Goal: Transaction & Acquisition: Obtain resource

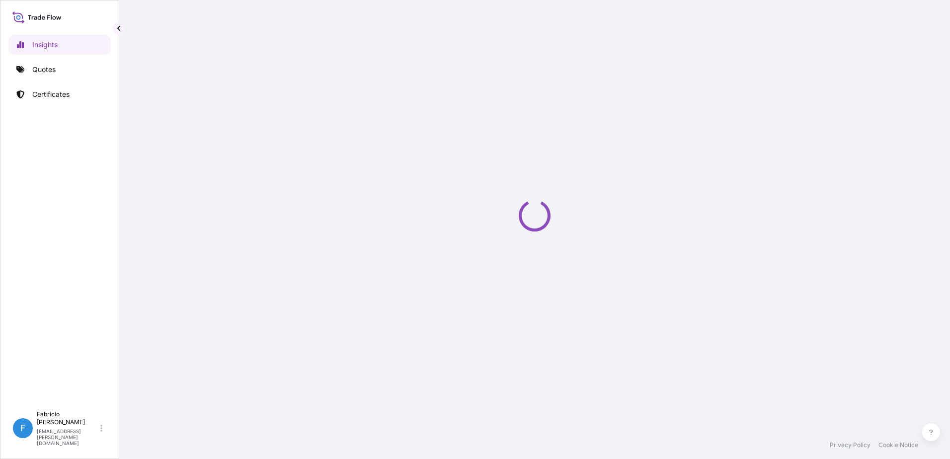
select select "2025"
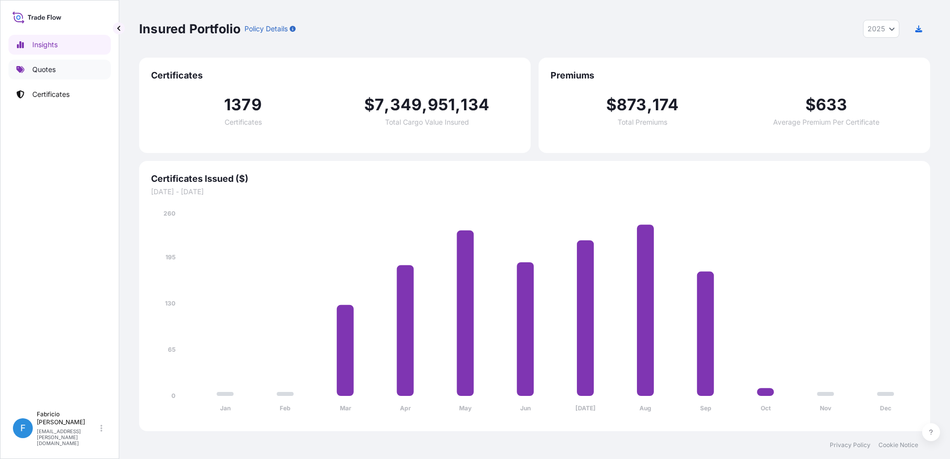
click at [25, 73] on link "Quotes" at bounding box center [59, 70] width 102 height 20
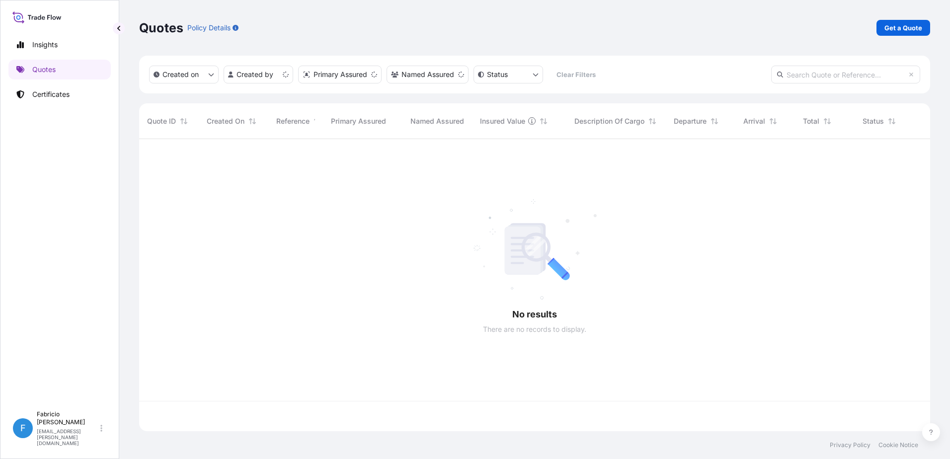
scroll to position [290, 784]
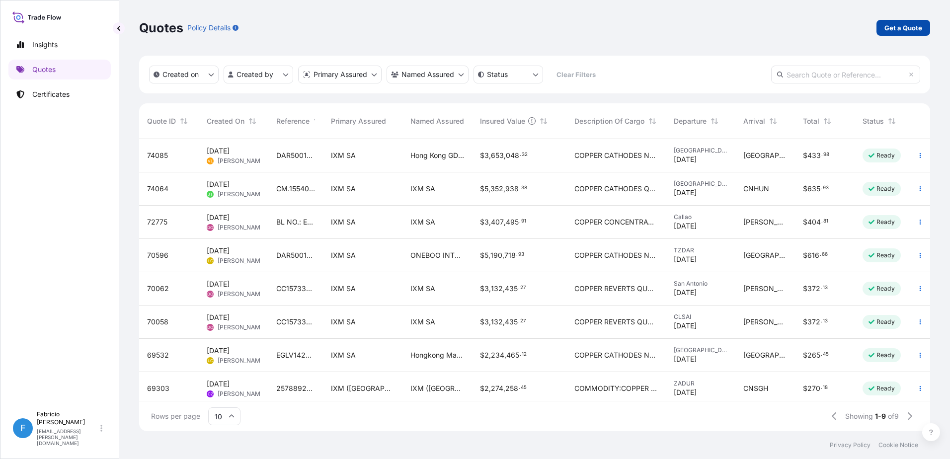
click at [902, 32] on p "Get a Quote" at bounding box center [903, 28] width 38 height 10
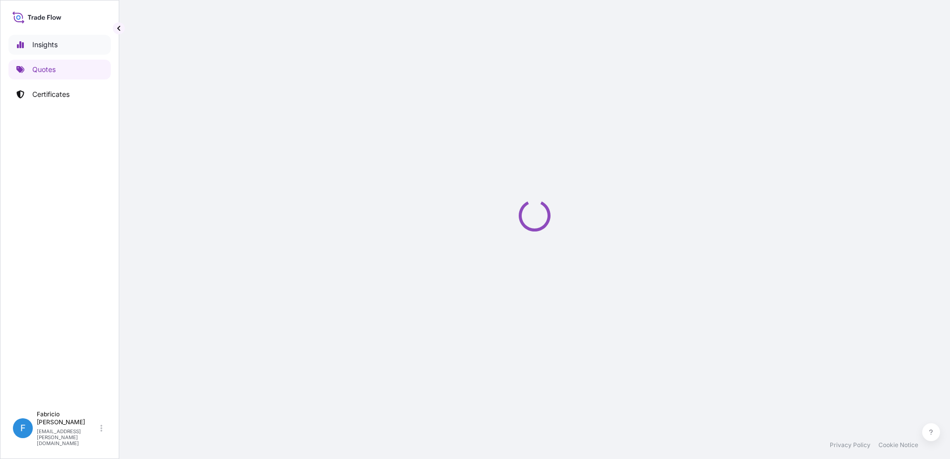
select select "Sea"
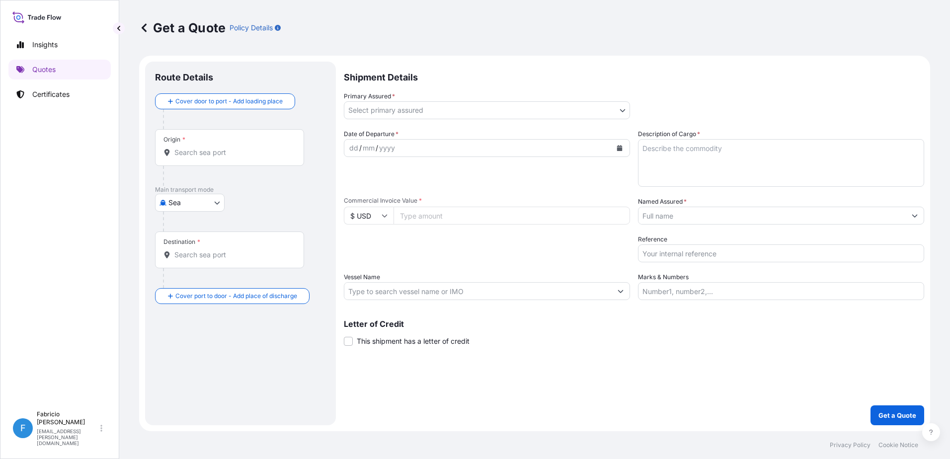
click at [484, 104] on body "Insights Quotes Certificates F [PERSON_NAME] [PERSON_NAME][EMAIL_ADDRESS][PERSO…" at bounding box center [475, 229] width 950 height 459
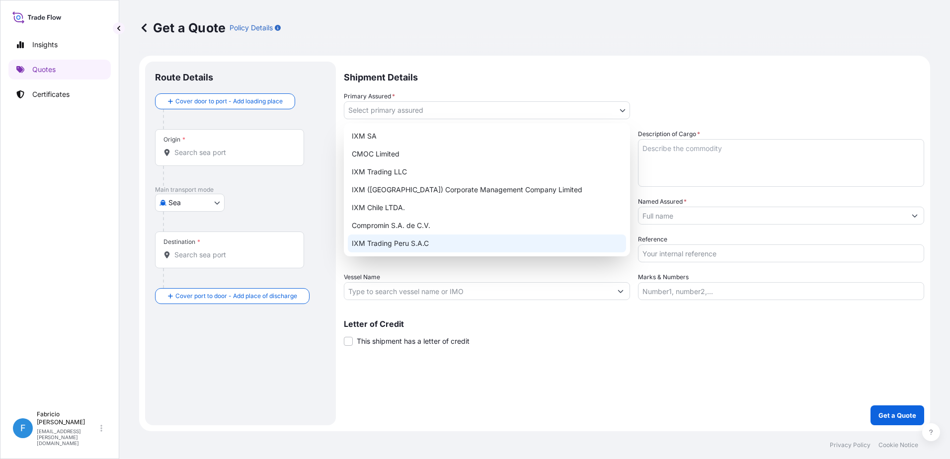
click at [406, 246] on div "IXM Trading Peru S.A.C" at bounding box center [487, 244] width 278 height 18
select select "31855"
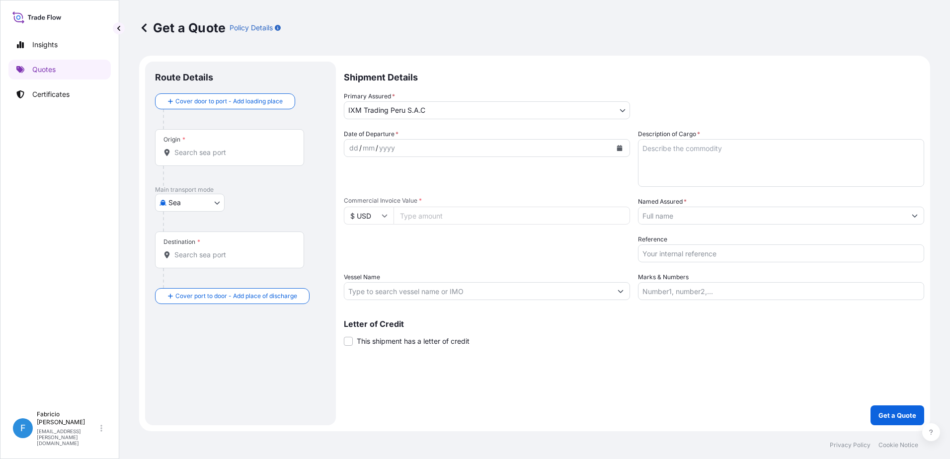
click at [201, 152] on input "Origin *" at bounding box center [232, 153] width 117 height 10
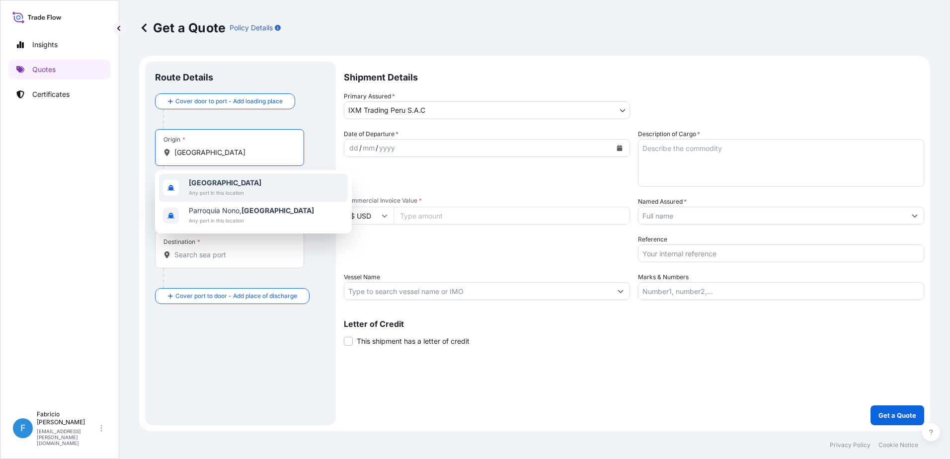
click at [209, 194] on span "Any port in this location" at bounding box center [225, 193] width 73 height 10
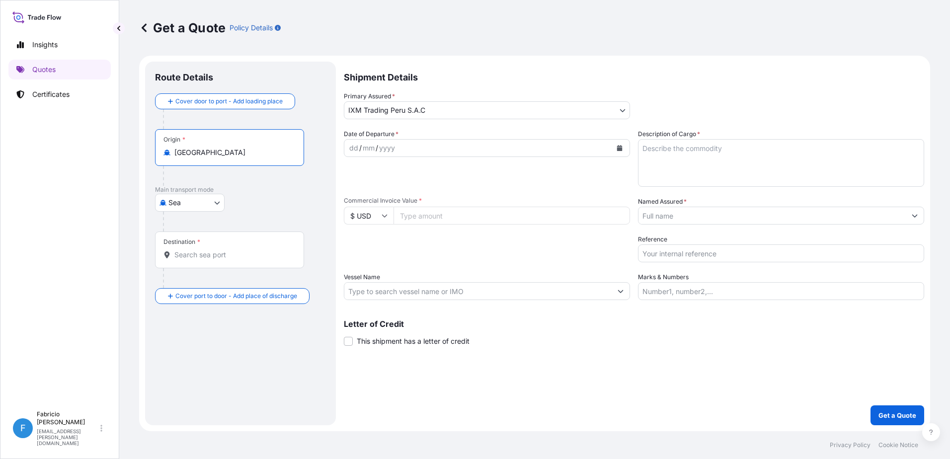
type input "[GEOGRAPHIC_DATA]"
click at [185, 257] on div "Destination *" at bounding box center [229, 250] width 149 height 37
click at [185, 257] on input "Destination *" at bounding box center [232, 255] width 117 height 10
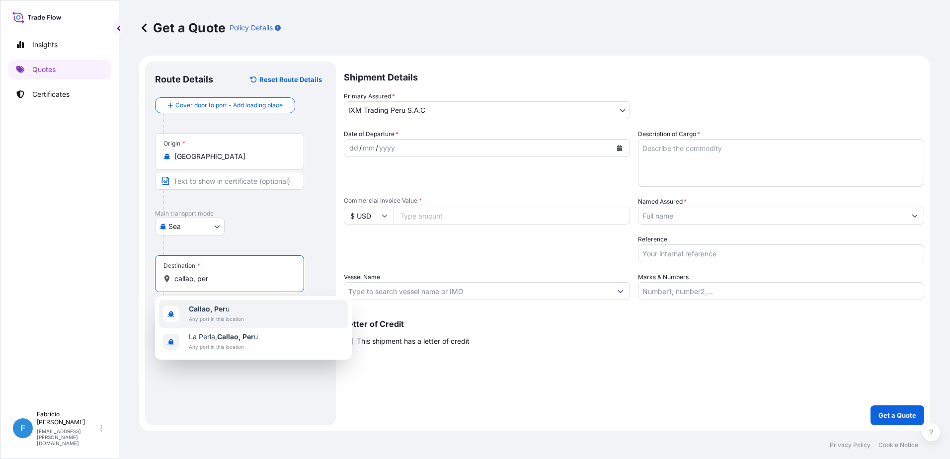
click at [225, 309] on span "Callao, Per u" at bounding box center [216, 309] width 55 height 10
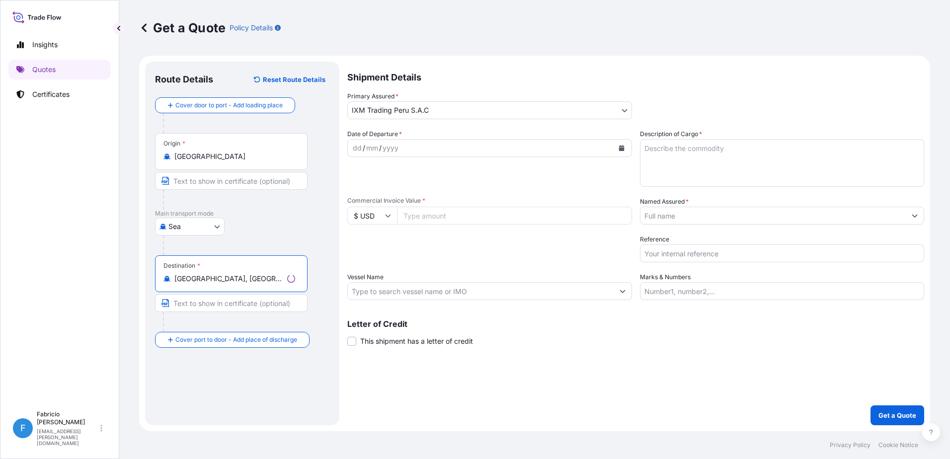
type input "[GEOGRAPHIC_DATA], [GEOGRAPHIC_DATA]"
click at [435, 151] on div "dd / mm / yyyy" at bounding box center [481, 148] width 266 height 18
click at [357, 146] on div "dd" at bounding box center [353, 148] width 11 height 12
click at [683, 162] on textarea "Description of Cargo *" at bounding box center [781, 163] width 286 height 48
type textarea "Copper Concentrates"
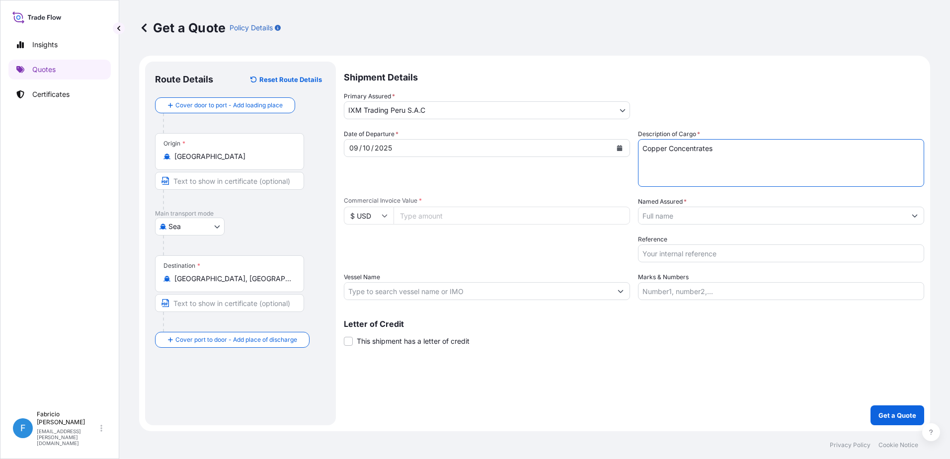
click at [425, 219] on input "Commercial Invoice Value *" at bounding box center [511, 216] width 236 height 18
click at [503, 217] on input "Commercial Invoice Value *" at bounding box center [511, 216] width 236 height 18
drag, startPoint x: 503, startPoint y: 217, endPoint x: 503, endPoint y: 238, distance: 21.4
click at [503, 217] on input "7150000" at bounding box center [511, 216] width 236 height 18
click at [505, 249] on div "Packing Category Type to search a container mode Please select a primary mode o…" at bounding box center [487, 249] width 286 height 28
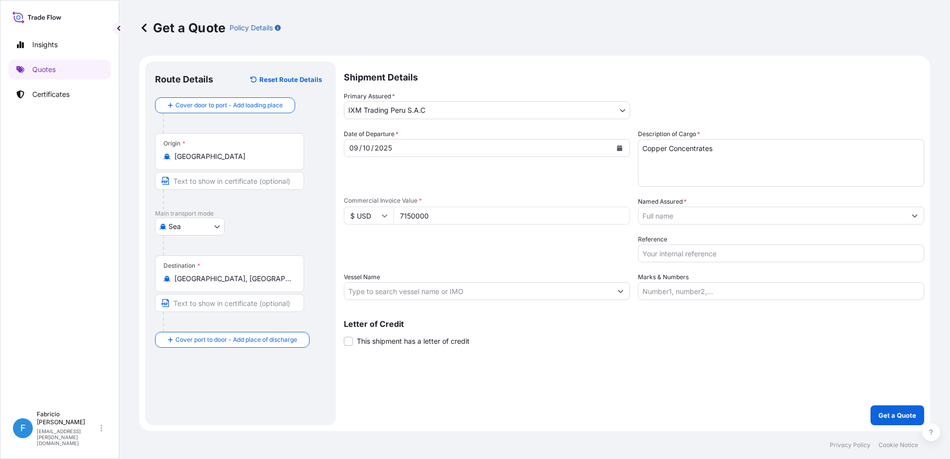
click at [436, 218] on input "7150000" at bounding box center [511, 216] width 236 height 18
type input "715000"
click at [492, 245] on div "Packing Category Type to search a container mode Please select a primary mode o…" at bounding box center [487, 249] width 286 height 28
click at [741, 223] on input "Named Assured *" at bounding box center [771, 216] width 267 height 18
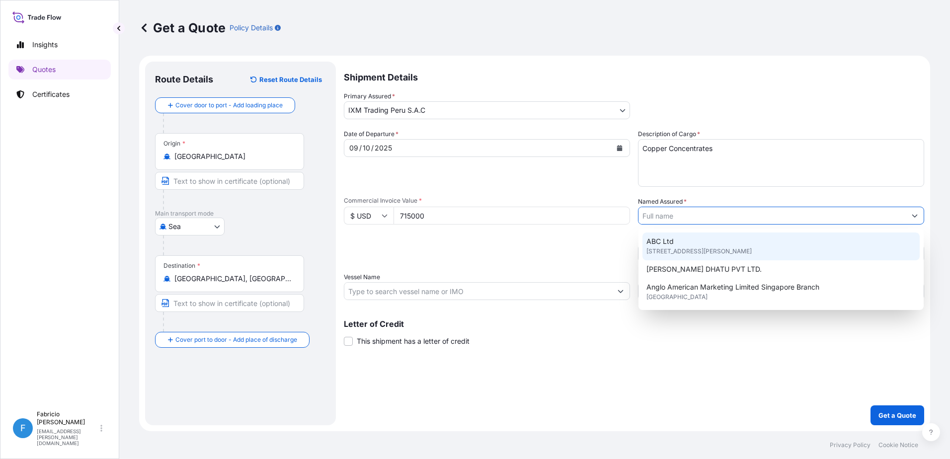
click at [695, 209] on input "Named Assured *" at bounding box center [771, 216] width 267 height 18
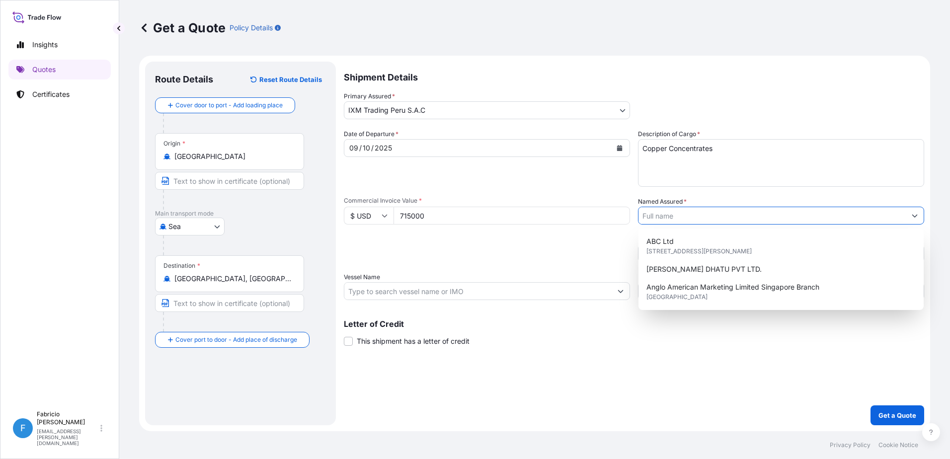
click at [662, 214] on input "Named Assured *" at bounding box center [771, 216] width 267 height 18
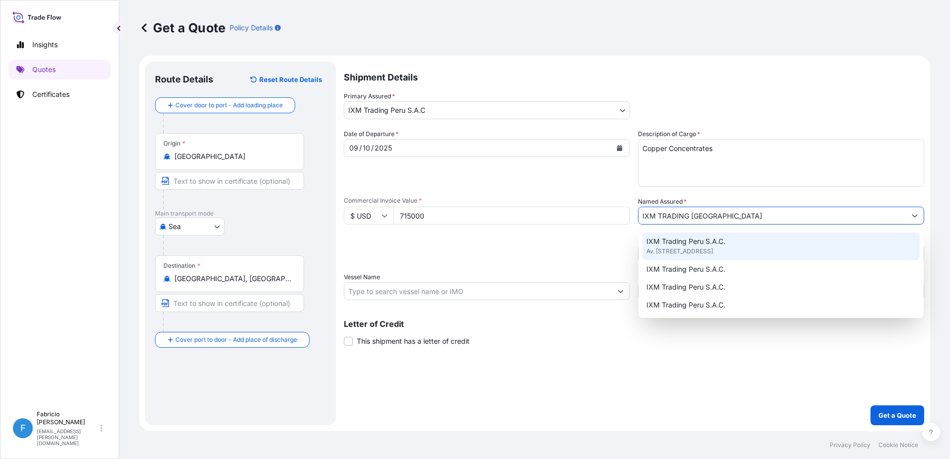
click at [713, 251] on span "Av. [STREET_ADDRESS]" at bounding box center [679, 251] width 67 height 10
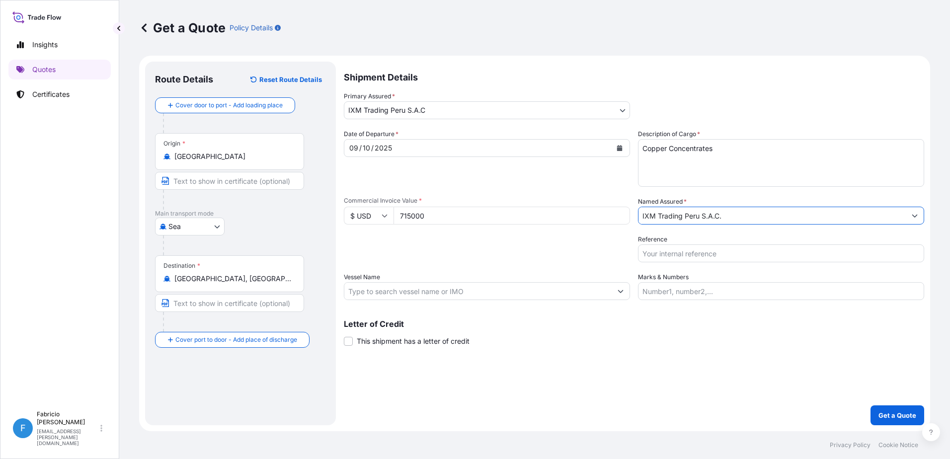
type input "IXM Trading Peru S.A.C."
click at [695, 252] on input "Reference" at bounding box center [781, 253] width 286 height 18
type input "LC5064"
click at [423, 291] on input "Vessel Name" at bounding box center [477, 291] width 267 height 18
click at [673, 302] on div "Shipment Details Primary Assured * IXM Trading [GEOGRAPHIC_DATA] S.A.C IXM SA C…" at bounding box center [634, 244] width 580 height 364
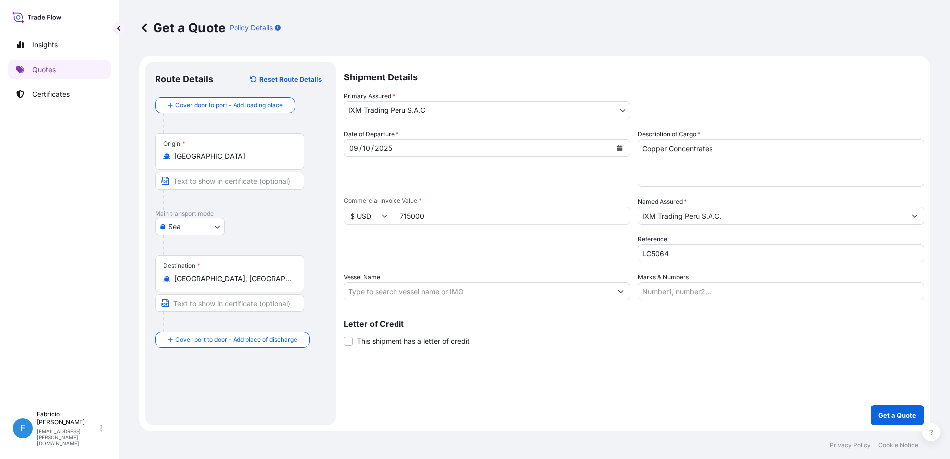
click at [674, 294] on input "Marks & Numbers" at bounding box center [781, 291] width 286 height 18
type input "8"
click at [391, 305] on div "Shipment Details Primary Assured * IXM Trading [GEOGRAPHIC_DATA] S.A.C IXM SA C…" at bounding box center [634, 244] width 580 height 364
click at [390, 300] on div at bounding box center [487, 291] width 286 height 18
click at [390, 296] on input "Vessel Name" at bounding box center [477, 291] width 267 height 18
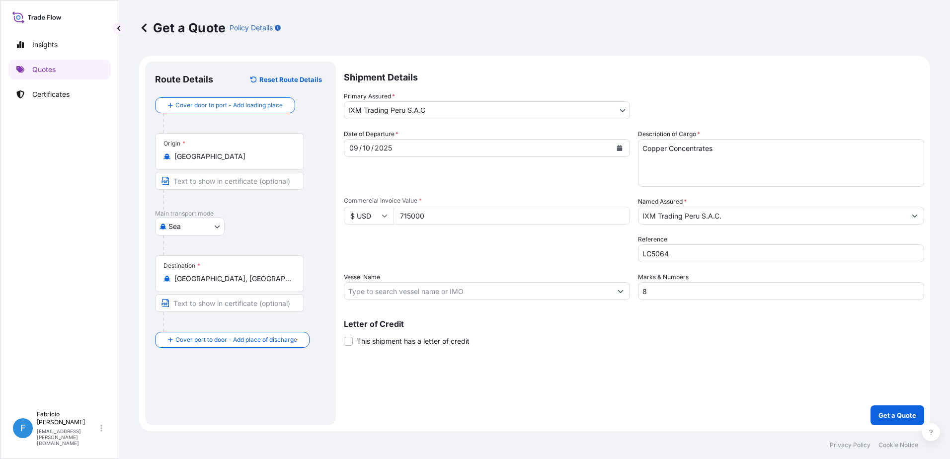
click at [400, 287] on input "Vessel Name" at bounding box center [477, 291] width 267 height 18
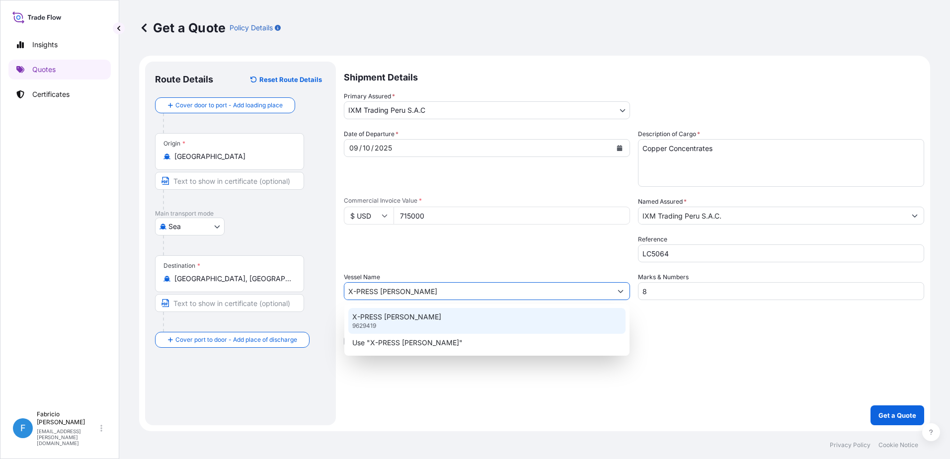
click at [409, 315] on div "X-PRESS [PERSON_NAME] 9629419" at bounding box center [486, 321] width 277 height 26
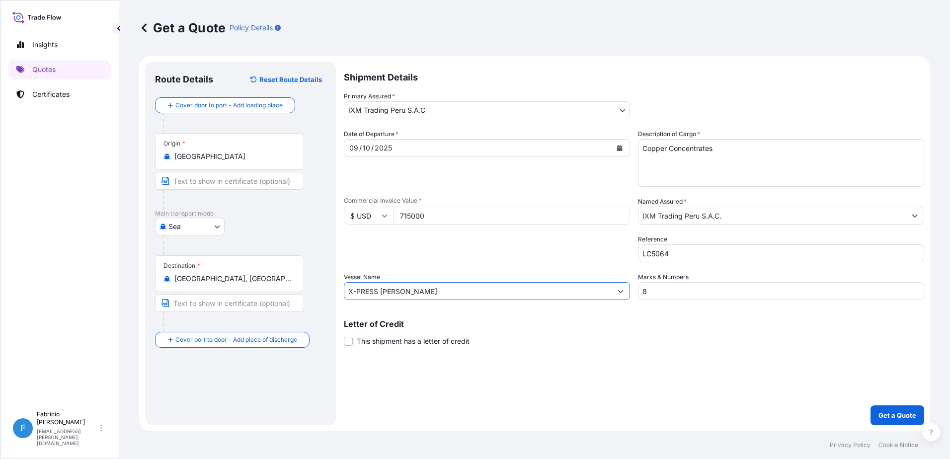
type input "X-PRESS [PERSON_NAME]"
click at [894, 406] on button "Get a Quote" at bounding box center [897, 415] width 54 height 20
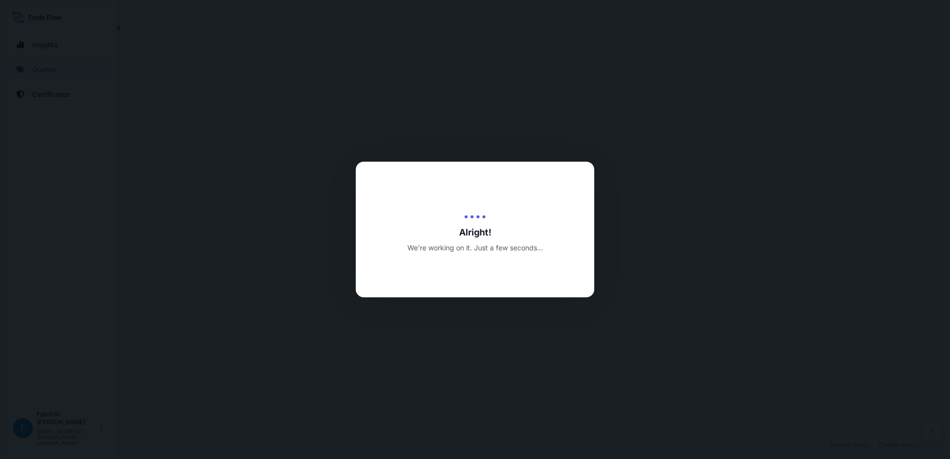
select select "Sea"
select select "31855"
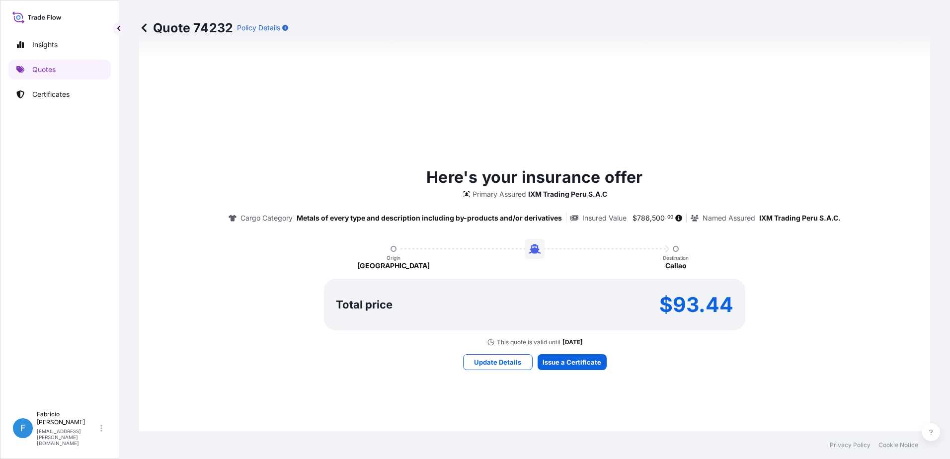
scroll to position [423, 0]
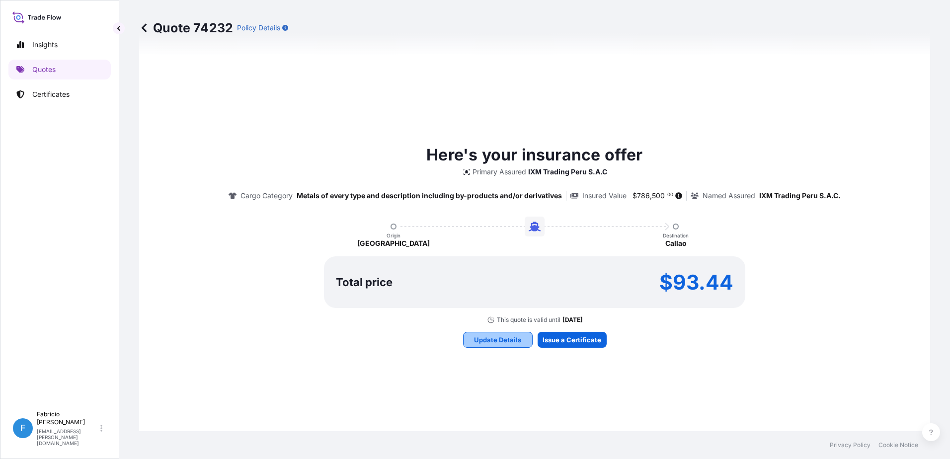
click at [504, 340] on p "Update Details" at bounding box center [497, 340] width 47 height 10
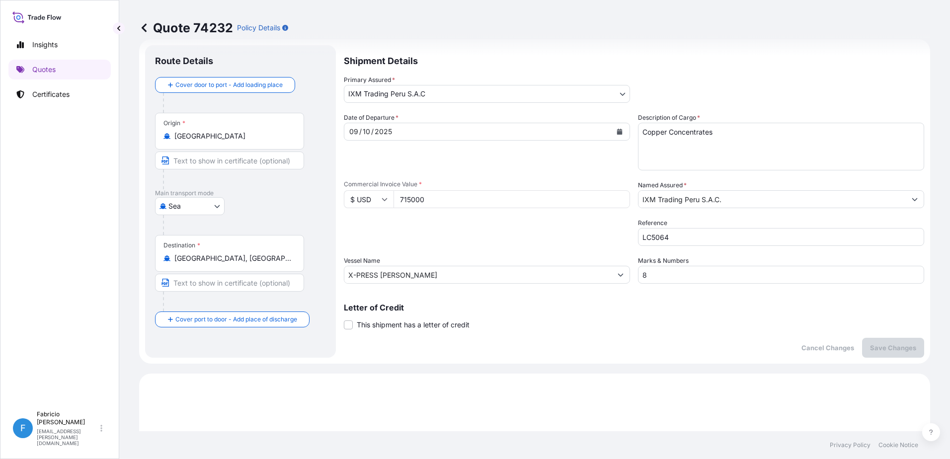
scroll to position [16, 0]
click at [667, 270] on input "8" at bounding box center [781, 275] width 286 height 18
click at [717, 134] on textarea "Copper Concentrates" at bounding box center [781, 147] width 286 height 48
drag, startPoint x: 688, startPoint y: 159, endPoint x: 682, endPoint y: 156, distance: 7.2
click at [688, 159] on textarea "Copper Concentrates" at bounding box center [781, 147] width 286 height 48
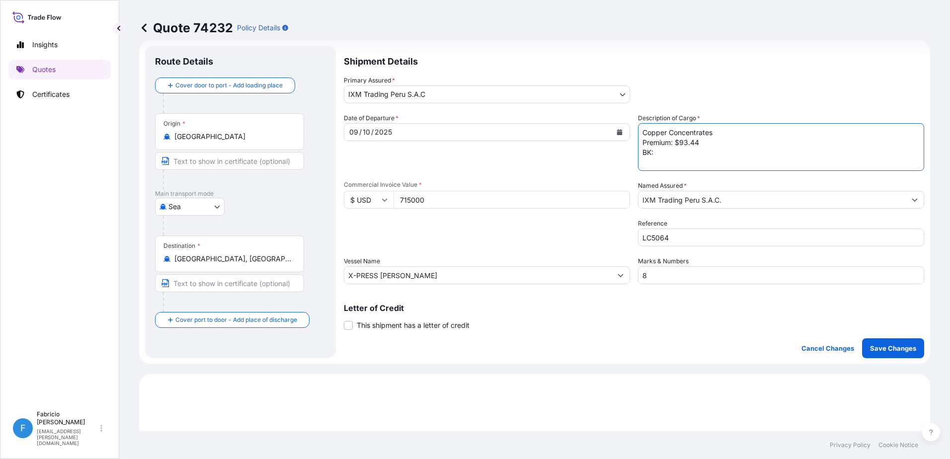
paste textarea "ONEYGYEF20275900"
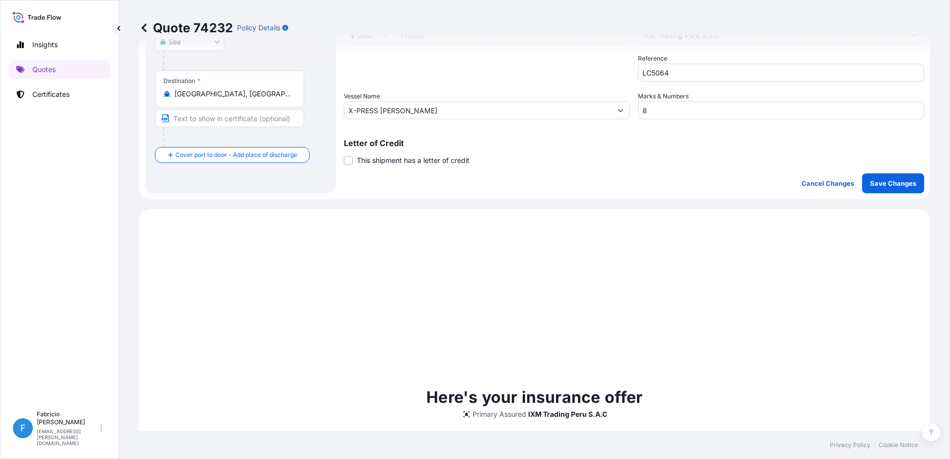
scroll to position [181, 0]
type textarea "Copper Concentrates Premium: $93.44 BK: ONEYGYEF20275900"
click at [901, 186] on p "Save Changes" at bounding box center [893, 183] width 46 height 10
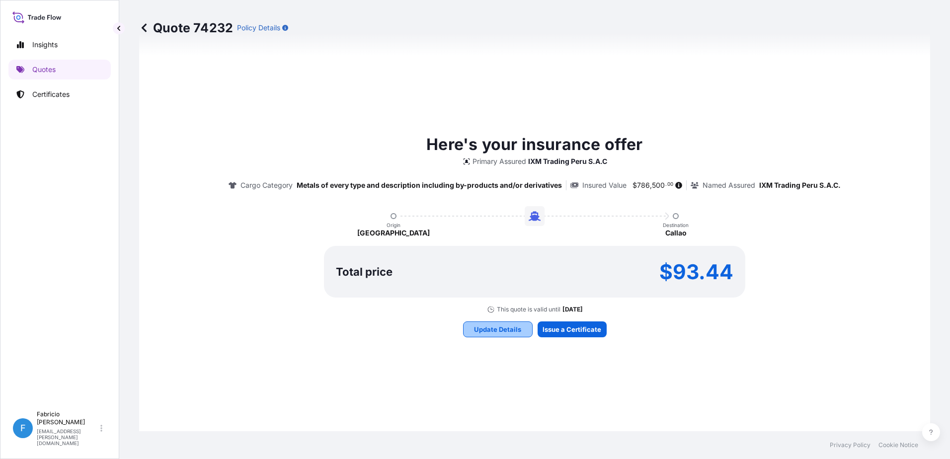
select select "Sea"
select select "31855"
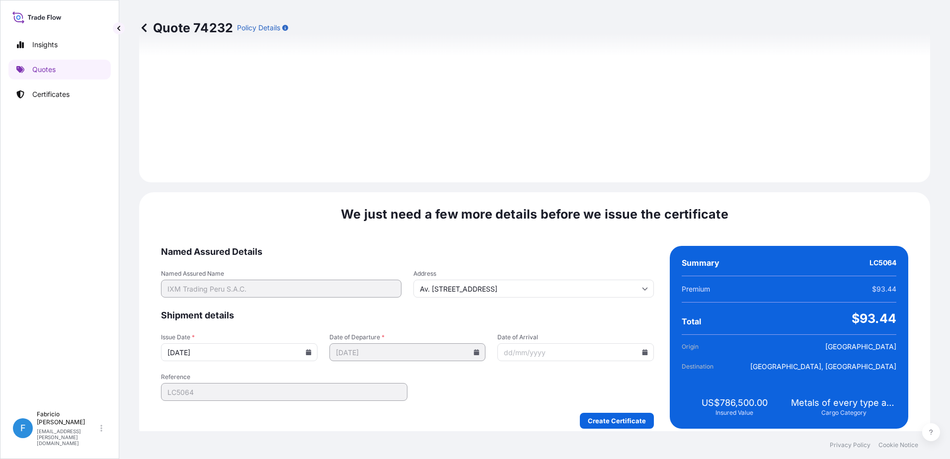
scroll to position [1036, 0]
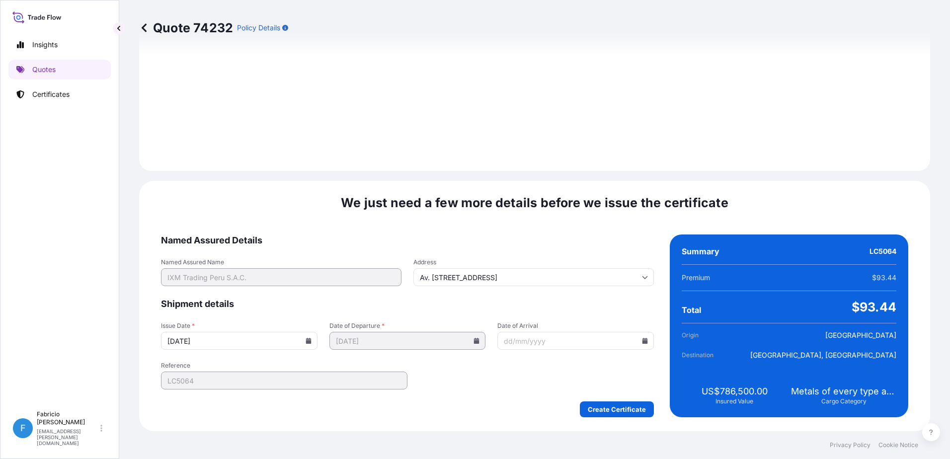
click at [516, 338] on input "Date of Arrival" at bounding box center [575, 341] width 157 height 18
click at [643, 343] on input "Date of Arrival" at bounding box center [575, 341] width 157 height 18
click at [642, 343] on icon at bounding box center [644, 341] width 5 height 6
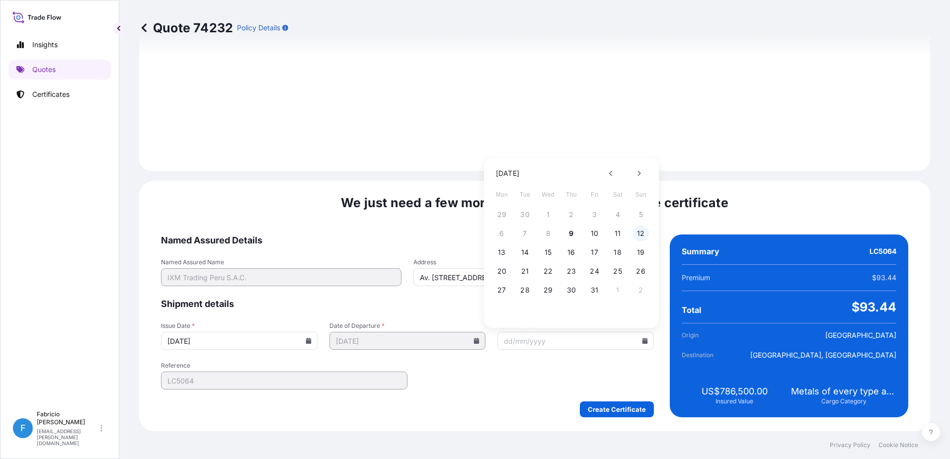
click at [643, 238] on button "12" at bounding box center [641, 234] width 16 height 16
type input "[DATE]"
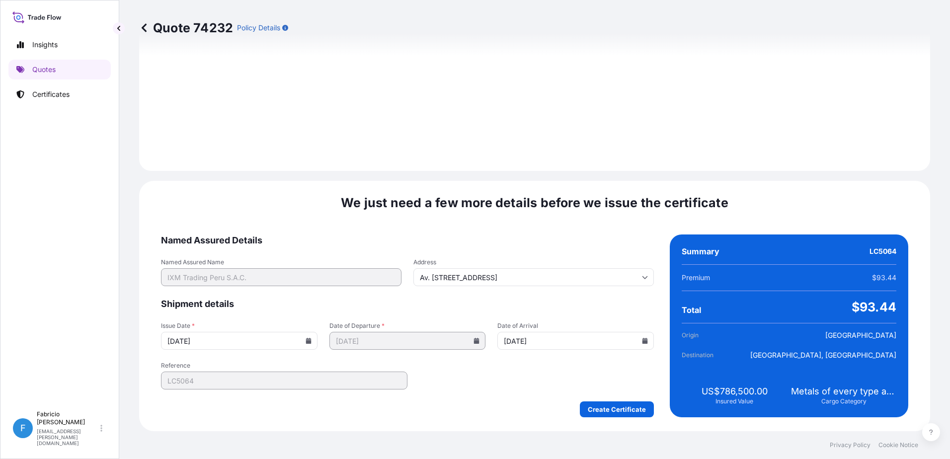
click at [468, 389] on form "Named Assured Details Named Assured Name IXM Trading Peru S.A.C. Address Av. [S…" at bounding box center [407, 326] width 493 height 183
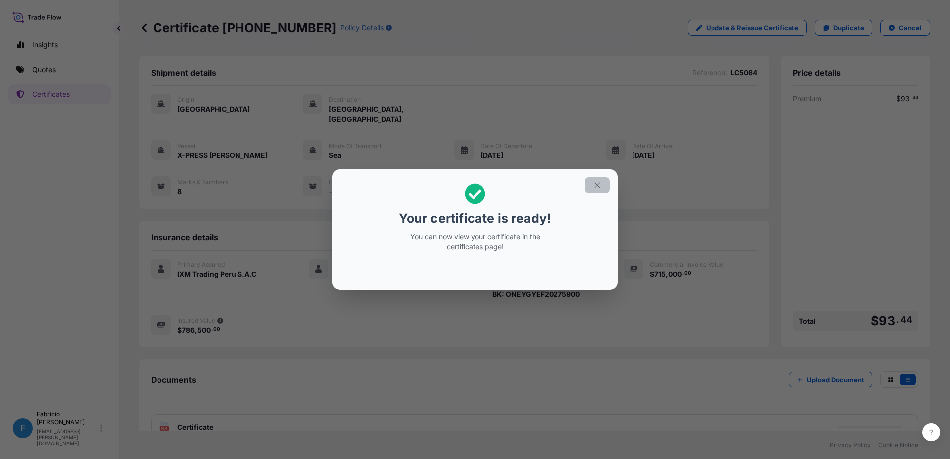
click at [594, 192] on button "button" at bounding box center [597, 185] width 25 height 16
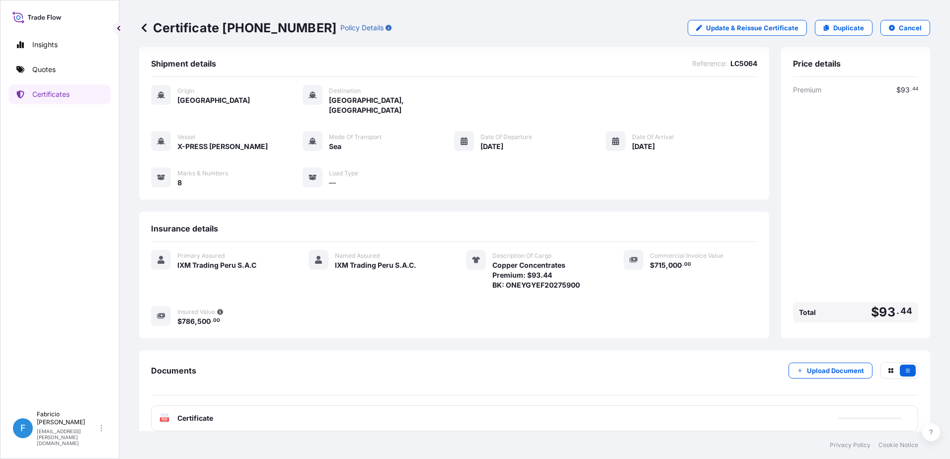
scroll to position [11, 0]
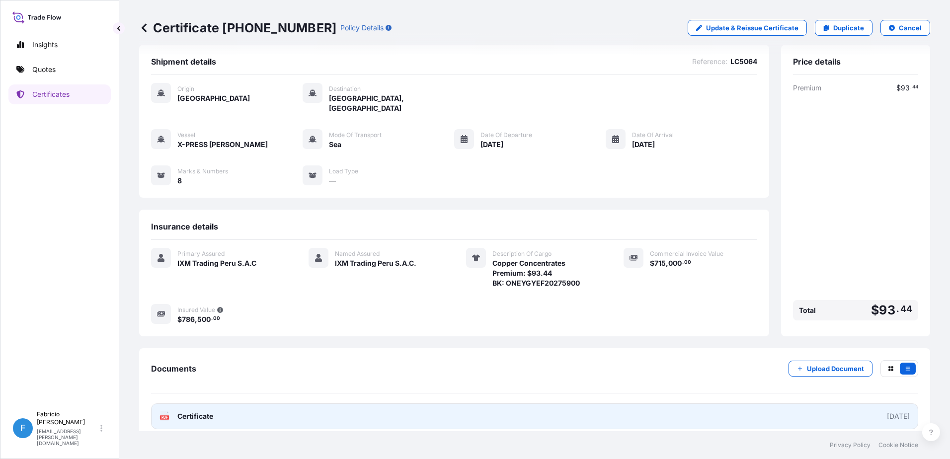
click at [718, 403] on link "PDF Certificate [DATE]" at bounding box center [534, 416] width 767 height 26
